Goal: Navigation & Orientation: Understand site structure

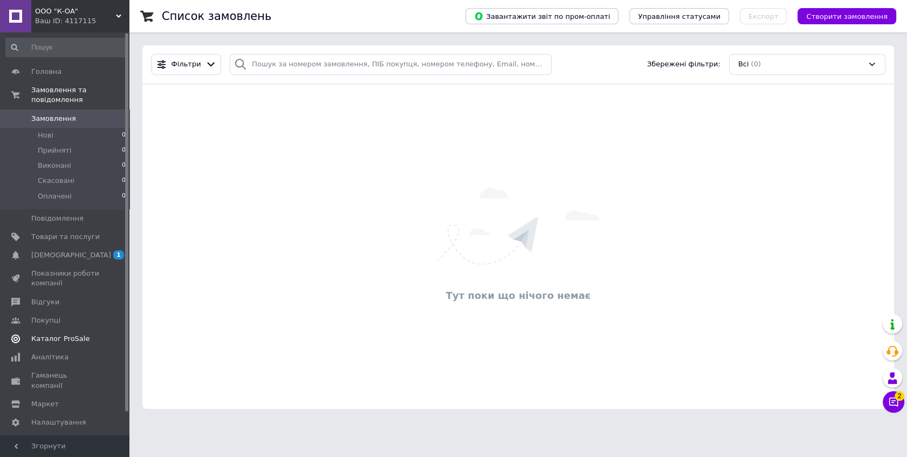
click at [56, 342] on span "Каталог ProSale" at bounding box center [60, 339] width 58 height 10
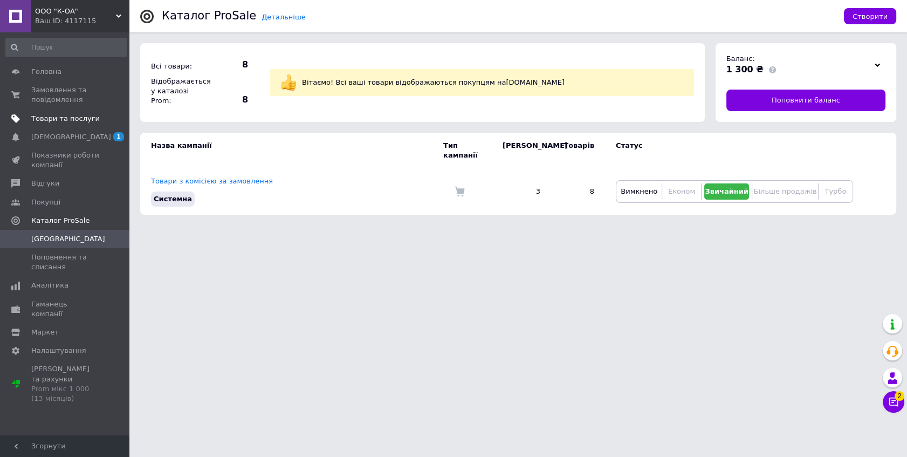
click at [82, 113] on link "Товари та послуги" at bounding box center [66, 118] width 132 height 18
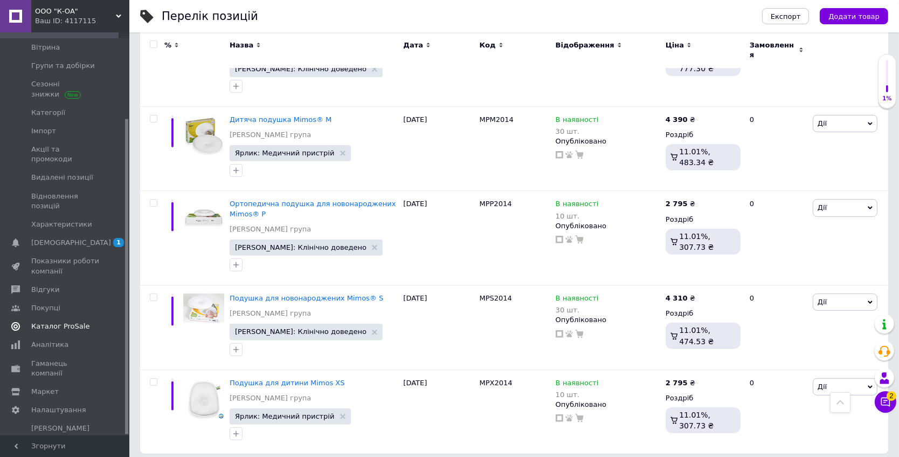
scroll to position [110, 0]
click at [55, 356] on span "Гаманець компанії" at bounding box center [65, 365] width 68 height 19
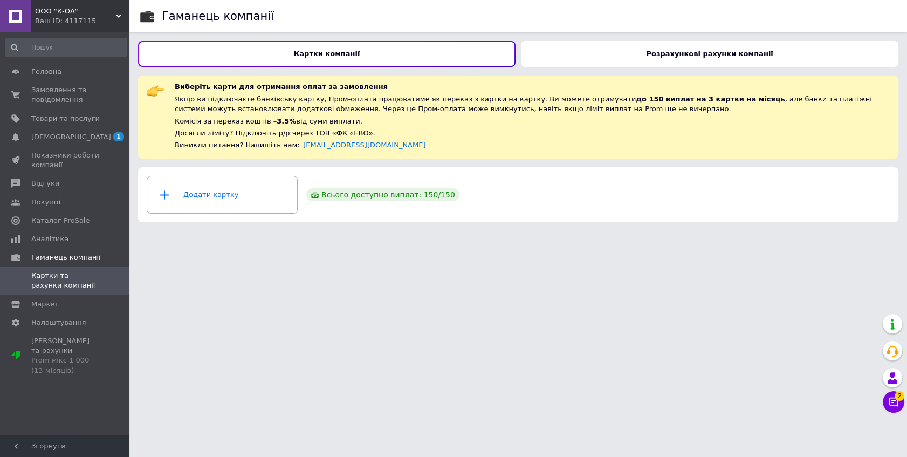
click at [538, 61] on div "Розрахункові рахунки компанії" at bounding box center [709, 54] width 377 height 26
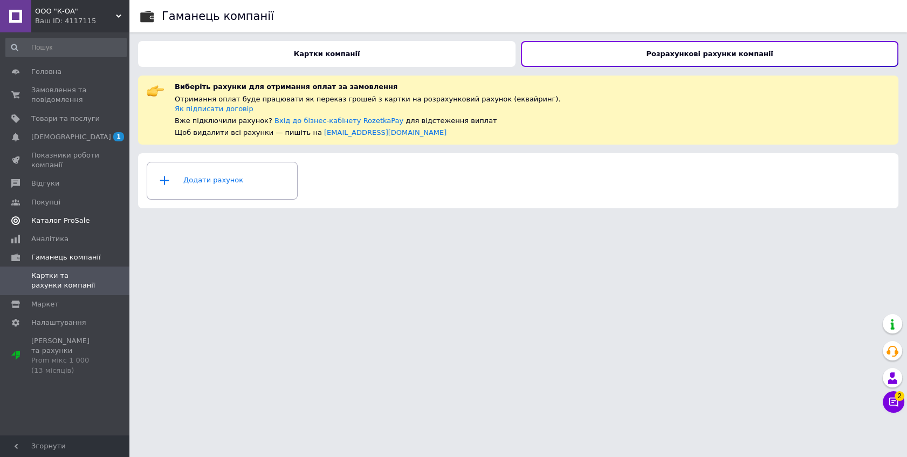
click at [44, 221] on span "Каталог ProSale" at bounding box center [60, 221] width 58 height 10
